Goal: Information Seeking & Learning: Learn about a topic

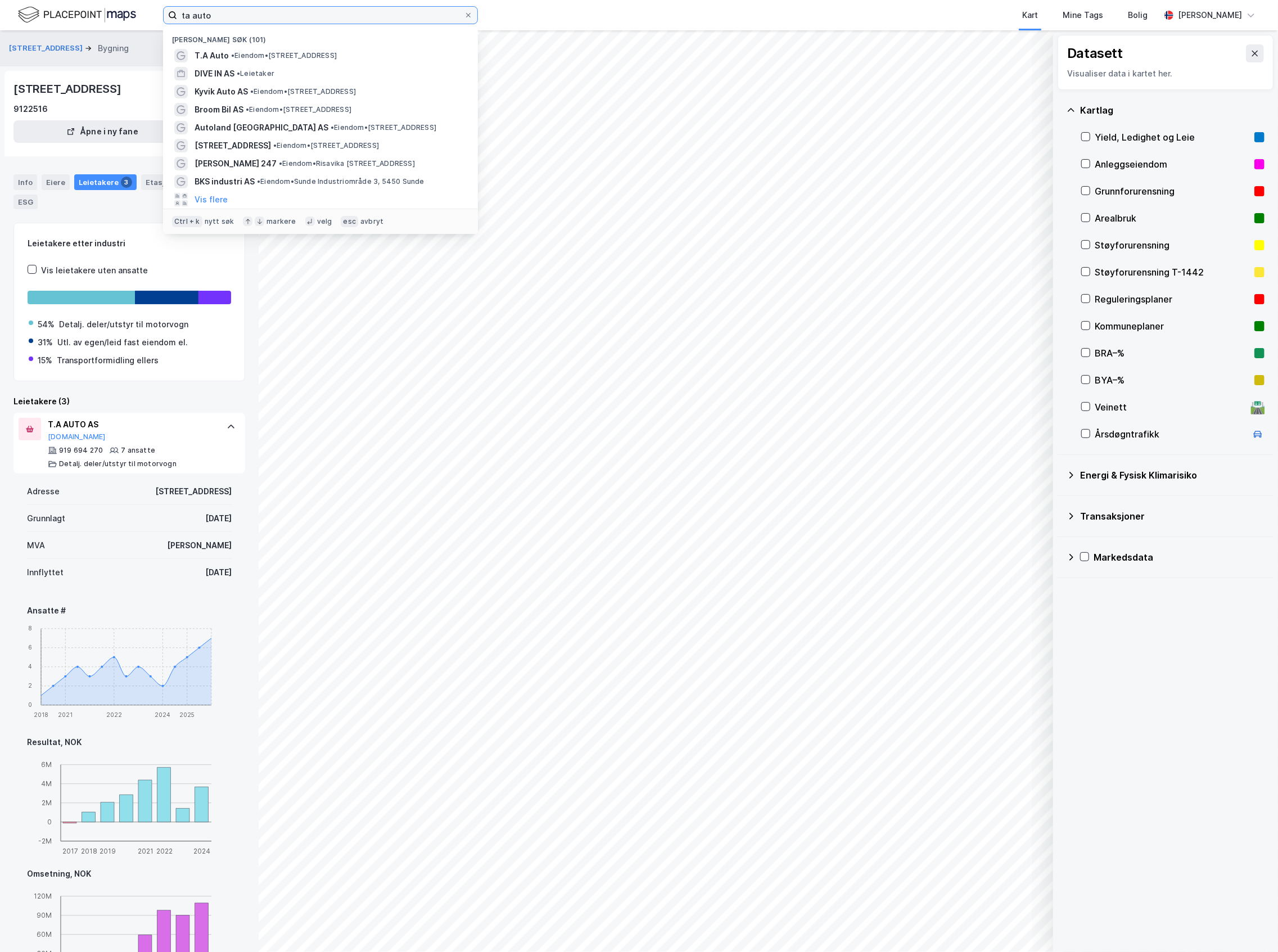
drag, startPoint x: 268, startPoint y: 14, endPoint x: 101, endPoint y: 20, distance: 167.1
click at [101, 20] on div "ta auto Nylige søk (101) T.A Auto • Eiendom • [STREET_ADDRESS] DIVE IN AS • Lei…" at bounding box center [639, 15] width 1278 height 31
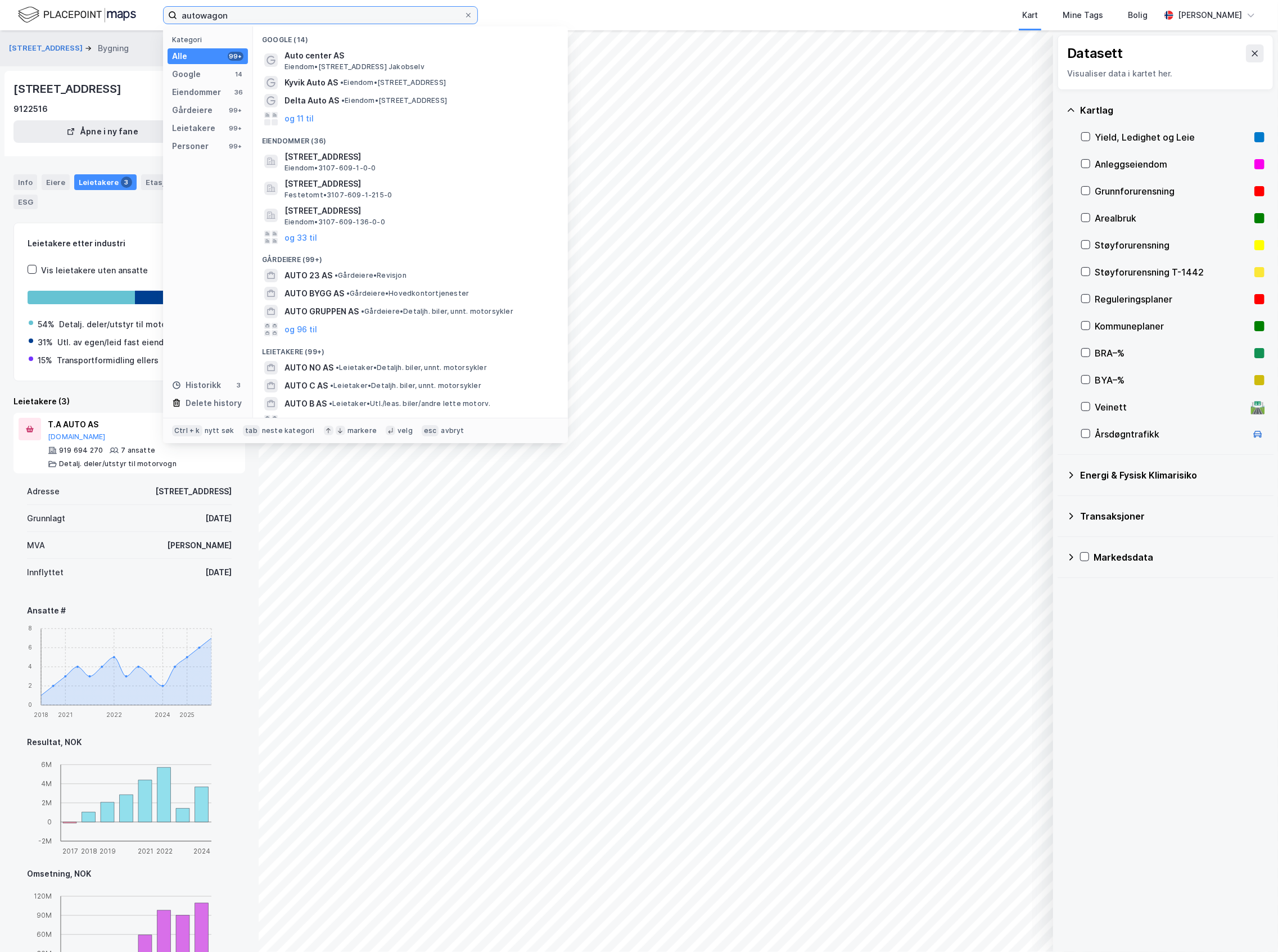
type input "autowagon"
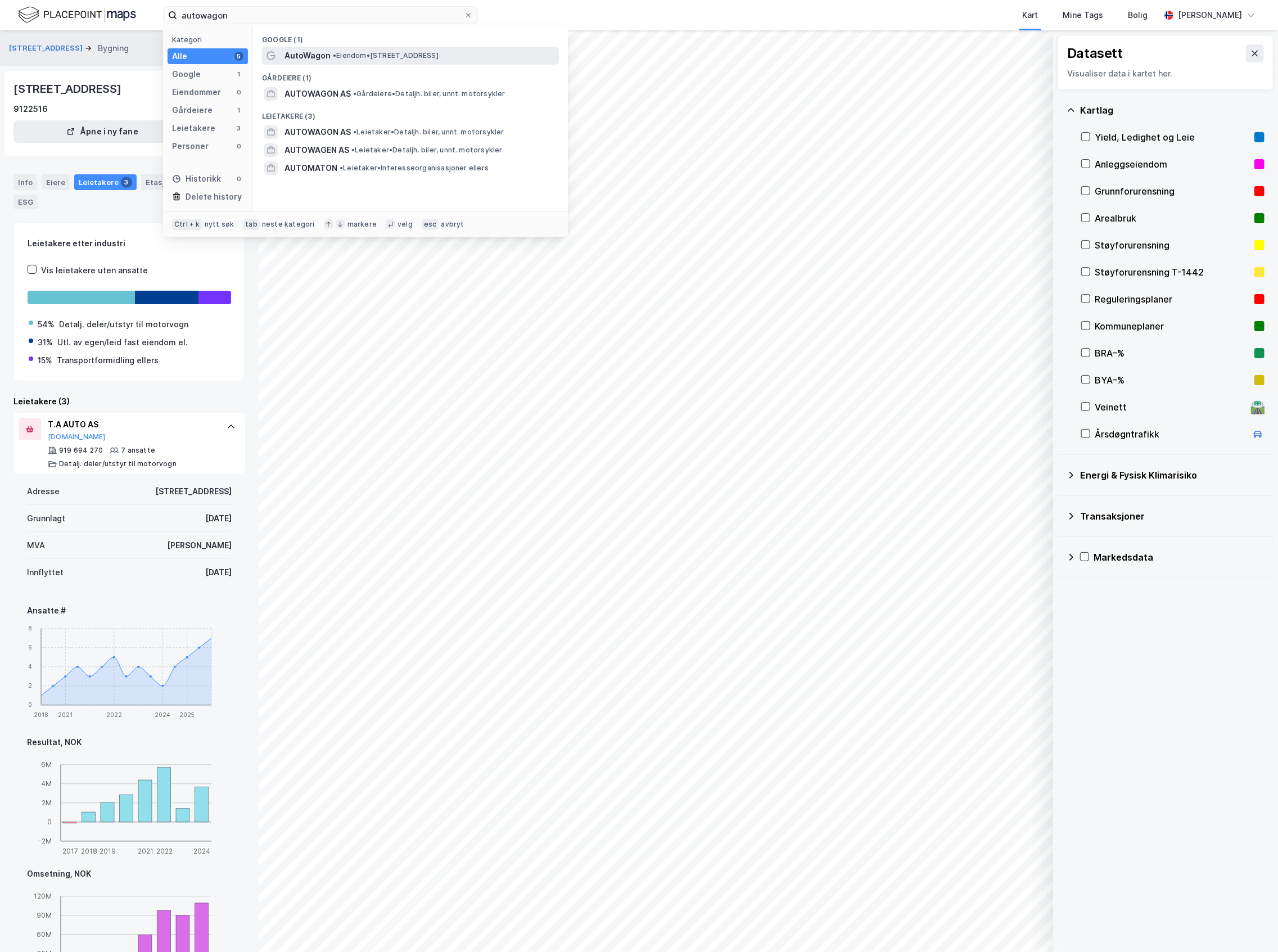
click at [412, 55] on span "• Eiendom • [STREET_ADDRESS]" at bounding box center [386, 55] width 105 height 9
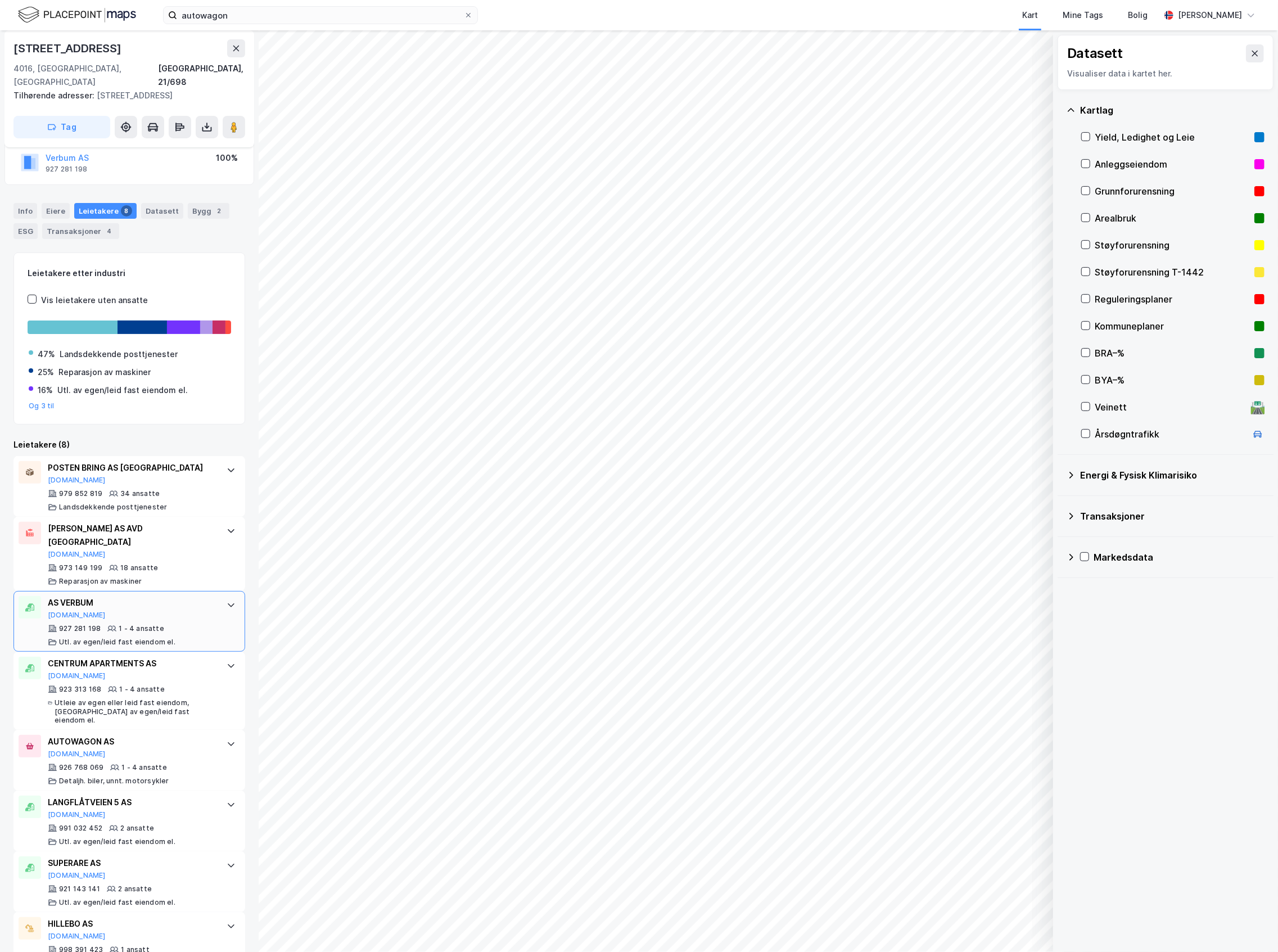
scroll to position [88, 0]
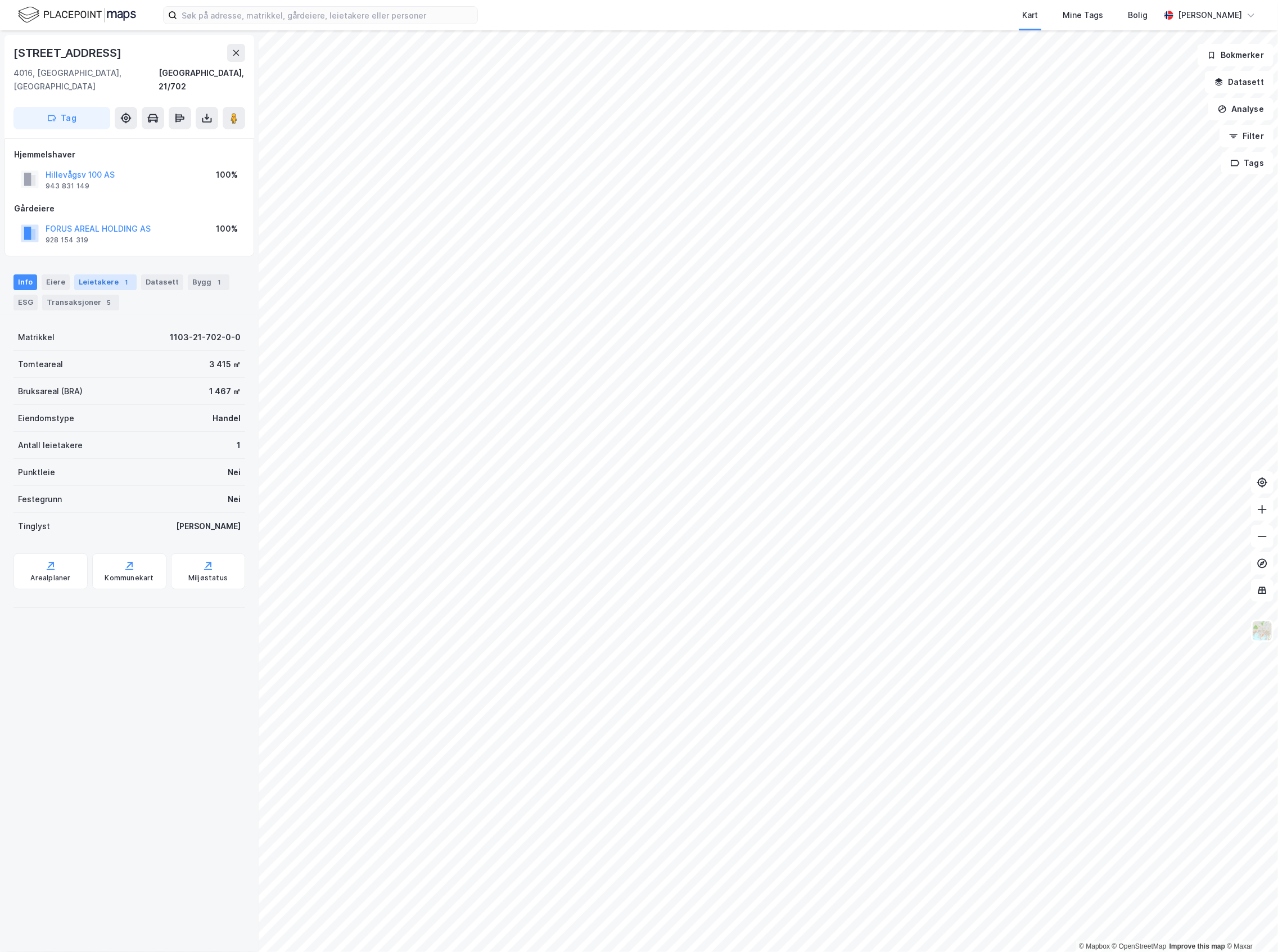
click at [90, 274] on div "Leietakere 1" at bounding box center [105, 282] width 63 height 16
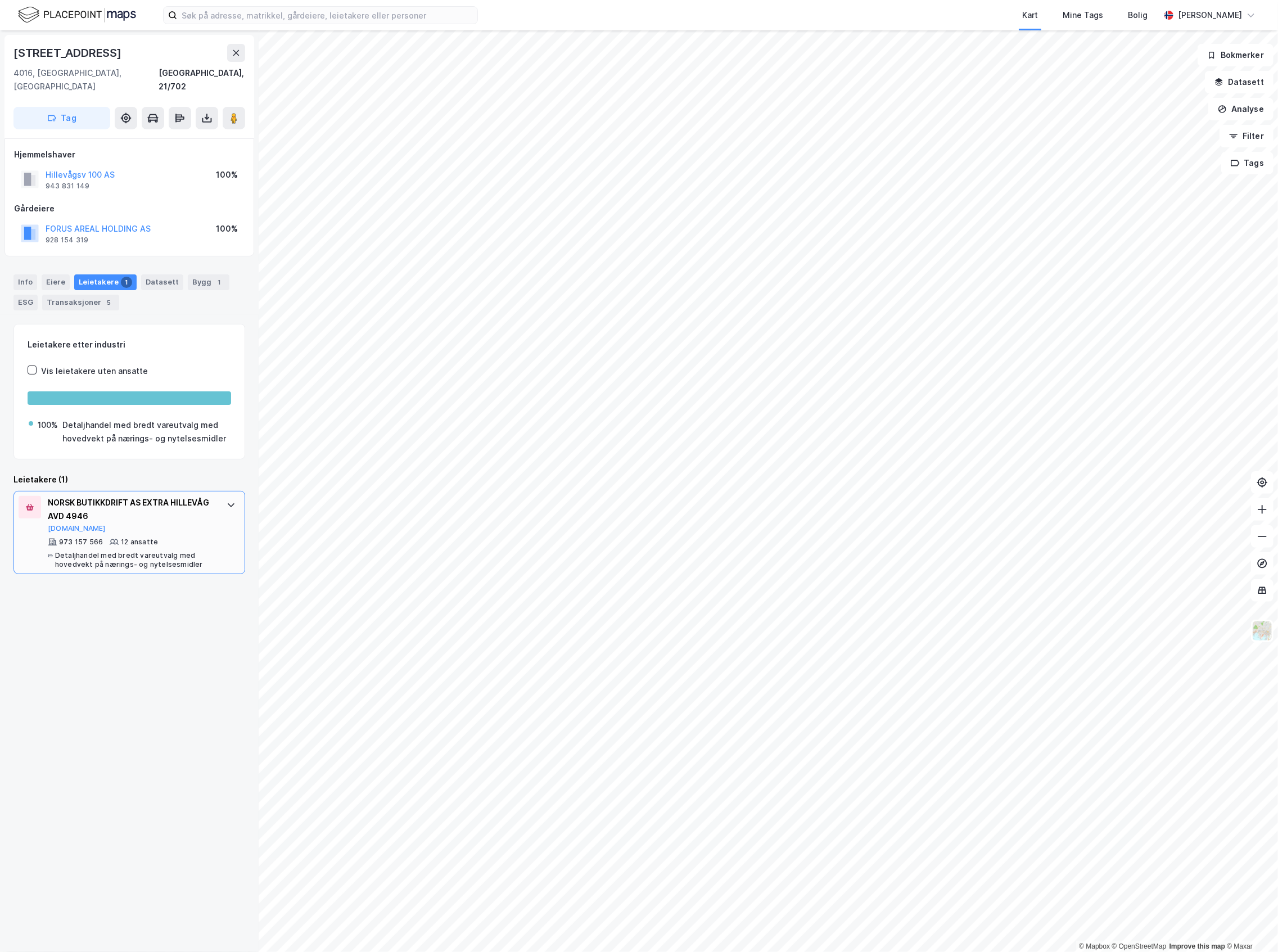
click at [81, 551] on div "973 157 566 12 ansatte Detaljhandel med bredt vareutvalg med hovedvekt på nærin…" at bounding box center [132, 553] width 167 height 31
